Goal: Task Accomplishment & Management: Use online tool/utility

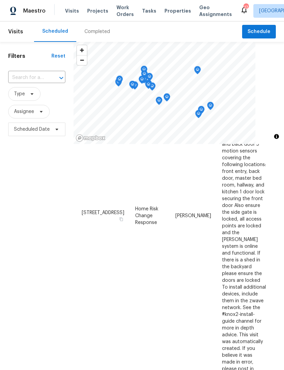
click at [101, 29] on div "Completed" at bounding box center [97, 31] width 26 height 7
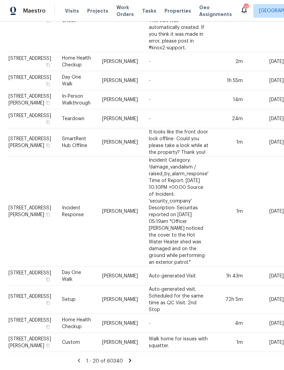
scroll to position [430, 129]
click at [127, 358] on icon at bounding box center [130, 360] width 6 height 6
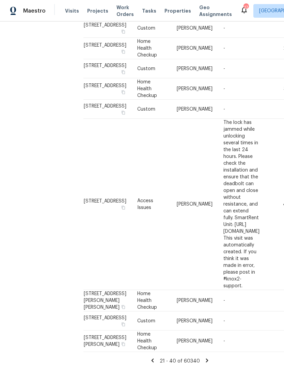
scroll to position [20, 0]
click at [155, 362] on icon at bounding box center [152, 360] width 6 height 6
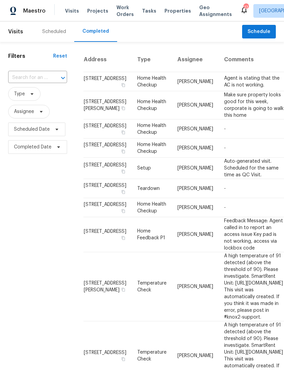
scroll to position [0, 0]
click at [65, 31] on div "Scheduled" at bounding box center [54, 31] width 24 height 7
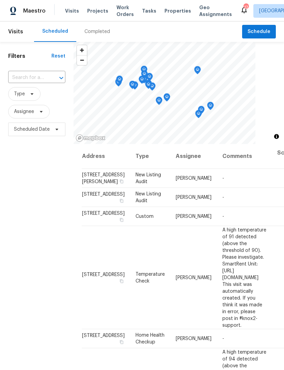
click at [243, 9] on div "17" at bounding box center [245, 7] width 5 height 7
click at [243, 8] on div "17" at bounding box center [245, 7] width 5 height 7
click at [240, 14] on icon at bounding box center [244, 10] width 8 height 8
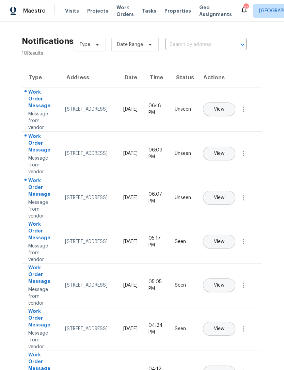
click at [191, 112] on div "Unseen" at bounding box center [183, 109] width 16 height 7
click at [224, 107] on span "View" at bounding box center [219, 109] width 11 height 5
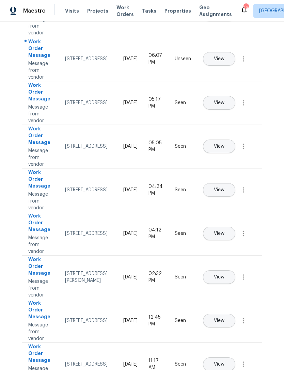
scroll to position [22, 0]
click at [179, 212] on td "Seen" at bounding box center [182, 234] width 27 height 44
click at [224, 231] on span "View" at bounding box center [219, 233] width 11 height 5
click at [193, 299] on td "Seen" at bounding box center [182, 321] width 27 height 44
click at [224, 318] on span "View" at bounding box center [219, 320] width 11 height 5
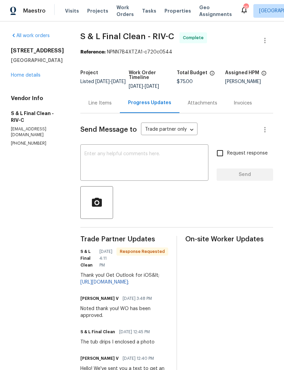
click at [21, 35] on link "All work orders" at bounding box center [30, 35] width 39 height 5
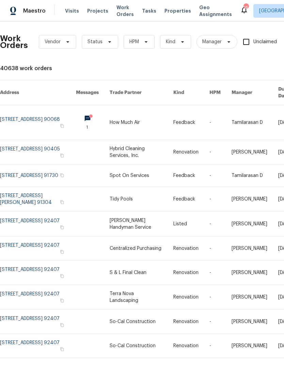
click at [21, 261] on link at bounding box center [38, 273] width 76 height 24
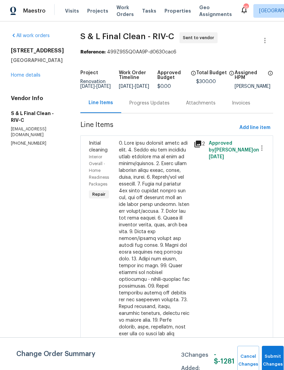
click at [195, 148] on icon at bounding box center [198, 144] width 8 height 8
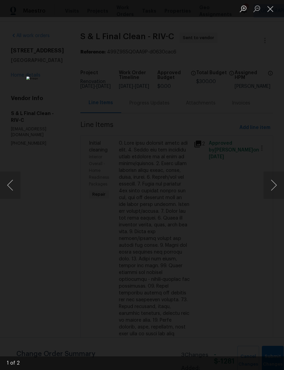
click at [268, 186] on button "Next image" at bounding box center [273, 185] width 20 height 27
click at [272, 187] on button "Next image" at bounding box center [273, 185] width 20 height 27
click at [266, 11] on button "Close lightbox" at bounding box center [270, 9] width 14 height 12
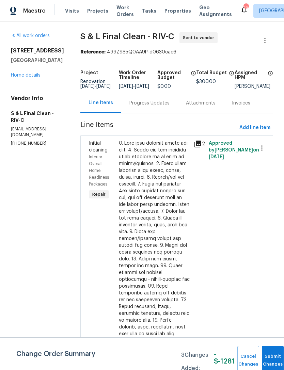
click at [21, 78] on link "Home details" at bounding box center [26, 75] width 30 height 5
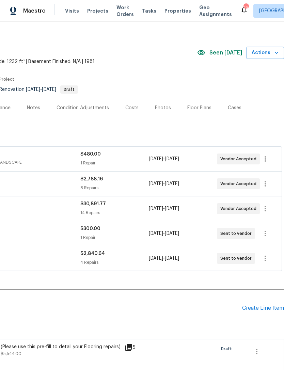
scroll to position [6, 101]
click at [129, 111] on div "Costs" at bounding box center [132, 107] width 30 height 20
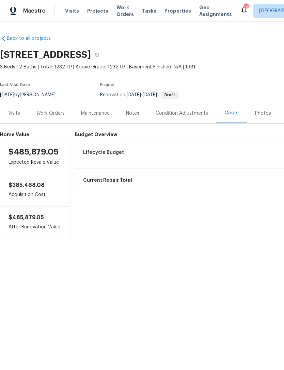
click at [50, 113] on div "Work Orders" at bounding box center [50, 113] width 28 height 7
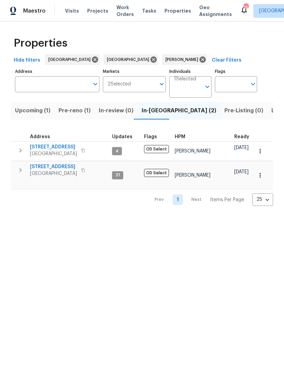
click at [58, 170] on span "3800 Mayfair Dr" at bounding box center [53, 166] width 47 height 7
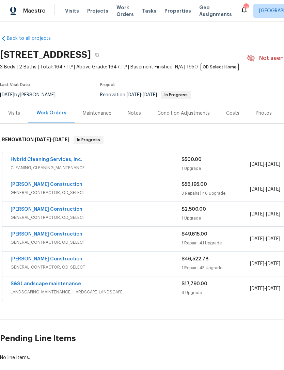
click at [35, 160] on link "Hybrid Cleaning Services, Inc." at bounding box center [47, 159] width 72 height 5
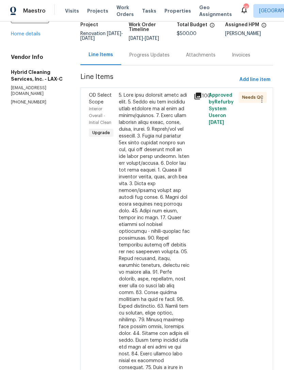
scroll to position [44, 0]
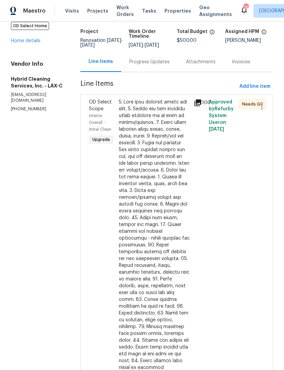
click at [215, 124] on span "Approved by Refurby System User on [DATE]" at bounding box center [221, 116] width 25 height 32
click at [201, 106] on icon at bounding box center [197, 102] width 7 height 7
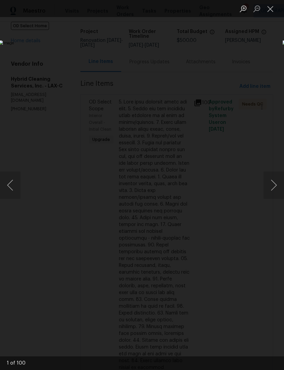
click at [265, 186] on button "Next image" at bounding box center [273, 185] width 20 height 27
click at [271, 190] on button "Next image" at bounding box center [273, 185] width 20 height 27
click at [273, 189] on button "Next image" at bounding box center [273, 185] width 20 height 27
click at [274, 186] on button "Next image" at bounding box center [273, 185] width 20 height 27
click at [273, 190] on button "Next image" at bounding box center [273, 185] width 20 height 27
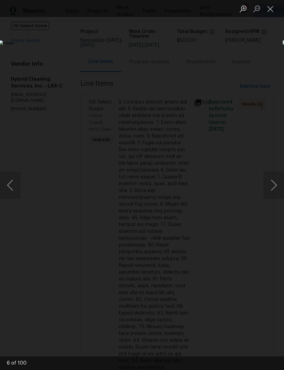
click at [276, 188] on button "Next image" at bounding box center [273, 185] width 20 height 27
click at [277, 184] on button "Next image" at bounding box center [273, 185] width 20 height 27
click at [272, 187] on button "Next image" at bounding box center [273, 185] width 20 height 27
click at [275, 188] on button "Next image" at bounding box center [273, 185] width 20 height 27
click at [277, 190] on button "Next image" at bounding box center [273, 185] width 20 height 27
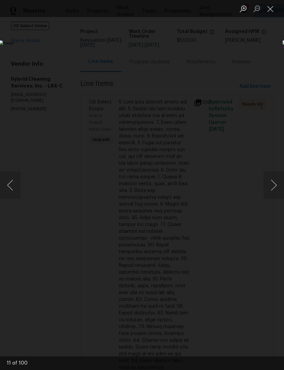
click at [277, 191] on button "Next image" at bounding box center [273, 185] width 20 height 27
click at [276, 185] on button "Next image" at bounding box center [273, 185] width 20 height 27
click at [277, 185] on button "Next image" at bounding box center [273, 185] width 20 height 27
click at [276, 189] on button "Next image" at bounding box center [273, 185] width 20 height 27
click at [271, 186] on button "Next image" at bounding box center [273, 185] width 20 height 27
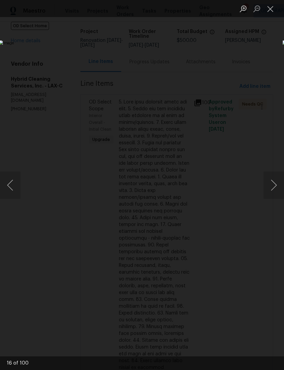
click at [278, 186] on button "Next image" at bounding box center [273, 185] width 20 height 27
click at [275, 188] on button "Next image" at bounding box center [273, 185] width 20 height 27
click at [278, 181] on button "Next image" at bounding box center [273, 185] width 20 height 27
click at [276, 188] on button "Next image" at bounding box center [273, 185] width 20 height 27
click at [276, 187] on button "Next image" at bounding box center [273, 185] width 20 height 27
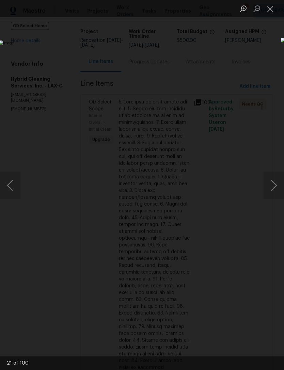
click at [274, 191] on button "Next image" at bounding box center [273, 185] width 20 height 27
click at [276, 188] on button "Next image" at bounding box center [273, 185] width 20 height 27
click at [274, 187] on button "Next image" at bounding box center [273, 185] width 20 height 27
click at [276, 190] on button "Next image" at bounding box center [273, 185] width 20 height 27
click at [275, 189] on button "Next image" at bounding box center [273, 185] width 20 height 27
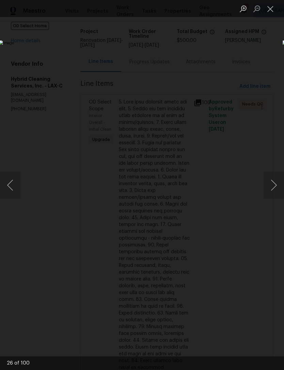
click at [276, 188] on button "Next image" at bounding box center [273, 185] width 20 height 27
click at [274, 186] on button "Next image" at bounding box center [273, 185] width 20 height 27
click at [276, 193] on button "Next image" at bounding box center [273, 185] width 20 height 27
click at [275, 195] on button "Next image" at bounding box center [273, 185] width 20 height 27
click at [275, 190] on button "Next image" at bounding box center [273, 185] width 20 height 27
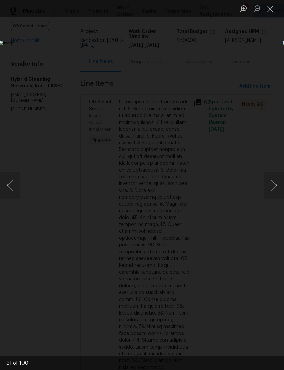
click at [276, 190] on button "Next image" at bounding box center [273, 185] width 20 height 27
click at [274, 193] on button "Next image" at bounding box center [273, 185] width 20 height 27
click at [273, 190] on button "Next image" at bounding box center [273, 185] width 20 height 27
click at [273, 193] on button "Next image" at bounding box center [273, 185] width 20 height 27
click at [274, 194] on button "Next image" at bounding box center [273, 185] width 20 height 27
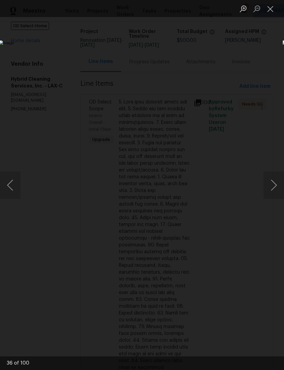
click at [276, 188] on button "Next image" at bounding box center [273, 185] width 20 height 27
click at [275, 197] on button "Next image" at bounding box center [273, 185] width 20 height 27
click at [273, 198] on button "Next image" at bounding box center [273, 185] width 20 height 27
click at [271, 194] on button "Next image" at bounding box center [273, 185] width 20 height 27
click at [15, 189] on button "Previous image" at bounding box center [10, 185] width 20 height 27
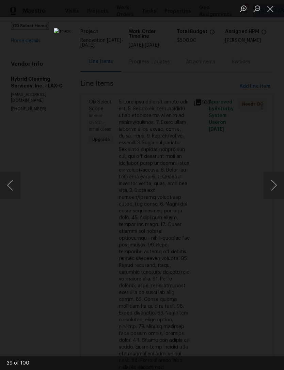
click at [274, 7] on button "Close lightbox" at bounding box center [270, 9] width 14 height 12
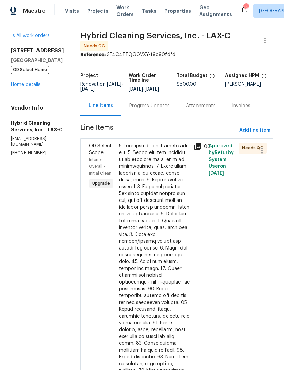
scroll to position [0, 0]
click at [32, 86] on link "Home details" at bounding box center [26, 84] width 30 height 5
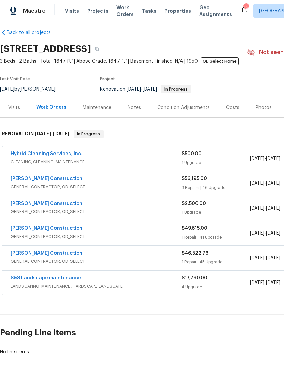
scroll to position [6, 0]
